Goal: Task Accomplishment & Management: Complete application form

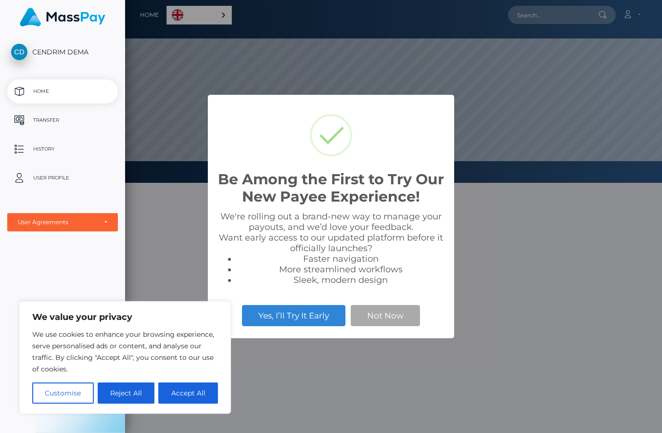
scroll to position [183, 537]
click at [178, 388] on button "Accept All" at bounding box center [188, 392] width 60 height 21
checkbox input "true"
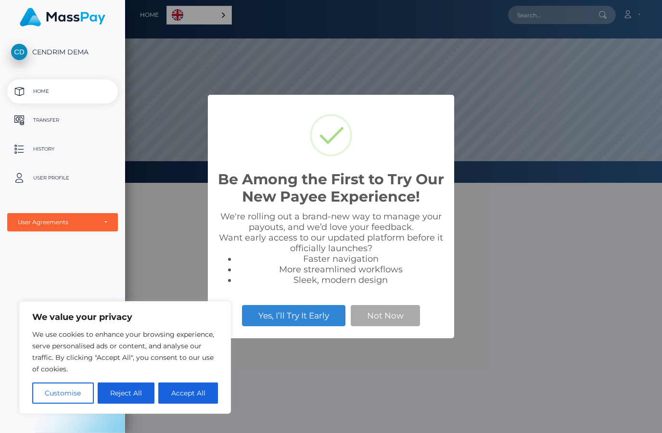
checkbox input "true"
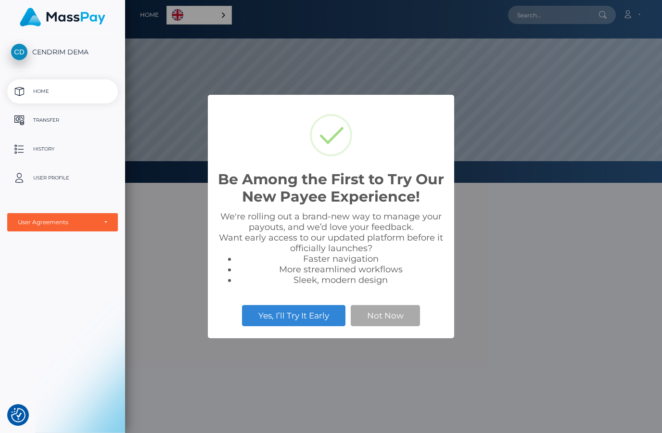
click at [385, 315] on button "Not Now" at bounding box center [385, 315] width 69 height 21
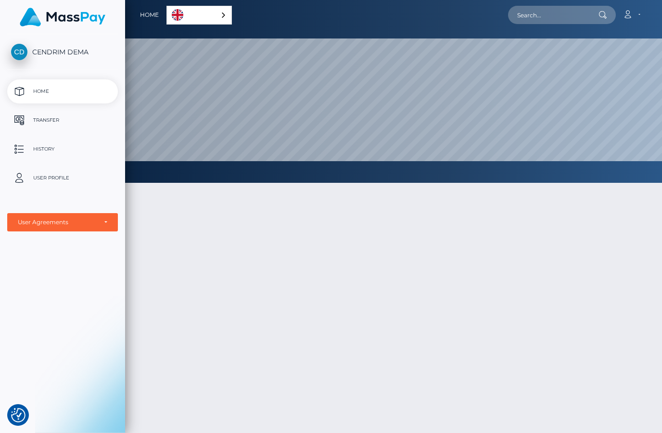
click at [38, 130] on link "Transfer" at bounding box center [62, 120] width 111 height 24
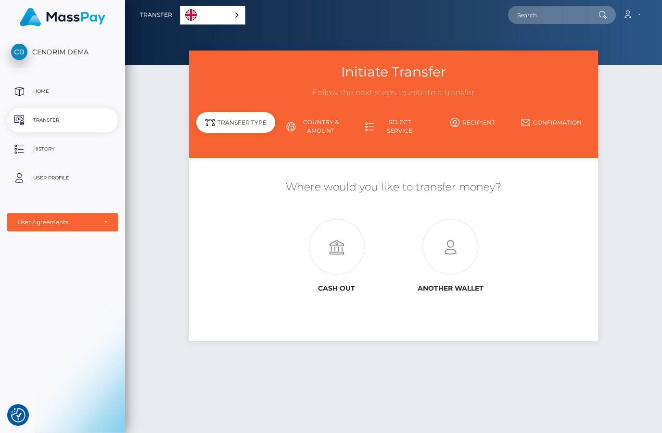
click at [440, 260] on icon at bounding box center [451, 247] width 114 height 56
click at [318, 246] on icon at bounding box center [337, 247] width 114 height 56
click at [82, 173] on p "User Profile" at bounding box center [62, 178] width 103 height 14
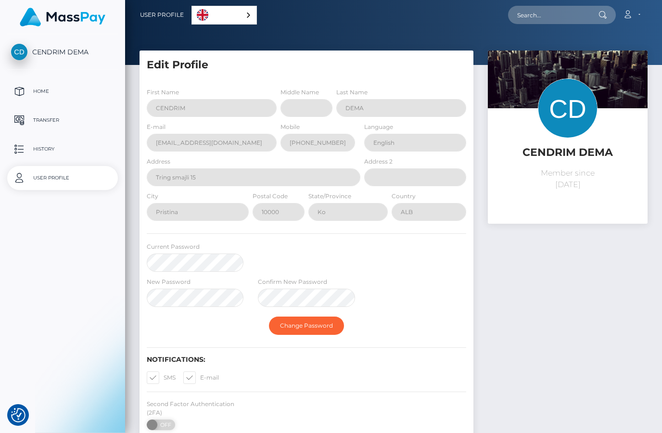
select select
click at [631, 15] on icon at bounding box center [628, 15] width 10 height 8
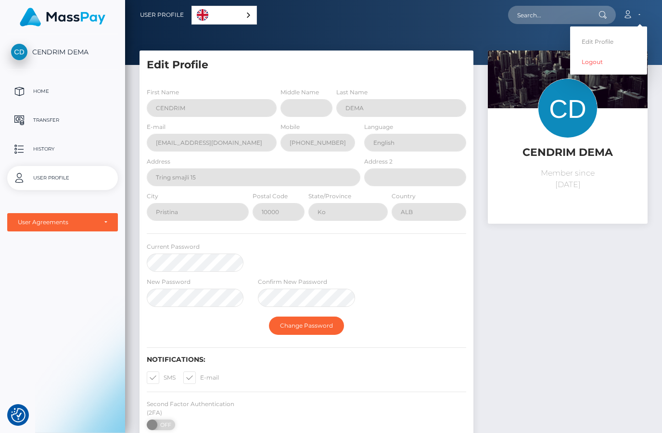
click at [641, 12] on link "Account" at bounding box center [631, 15] width 28 height 20
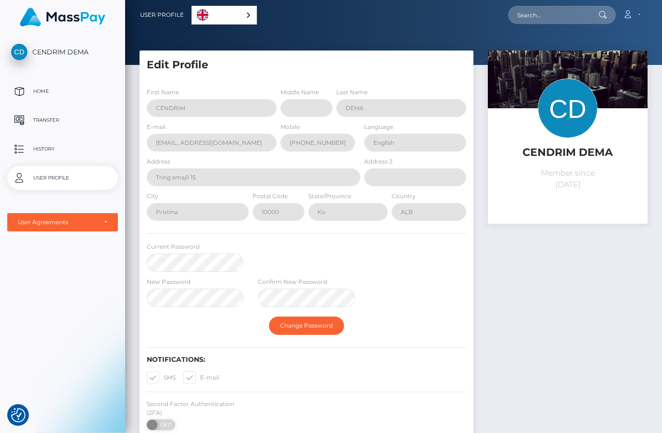
click at [83, 115] on p "Transfer" at bounding box center [62, 120] width 103 height 14
